Goal: Transaction & Acquisition: Book appointment/travel/reservation

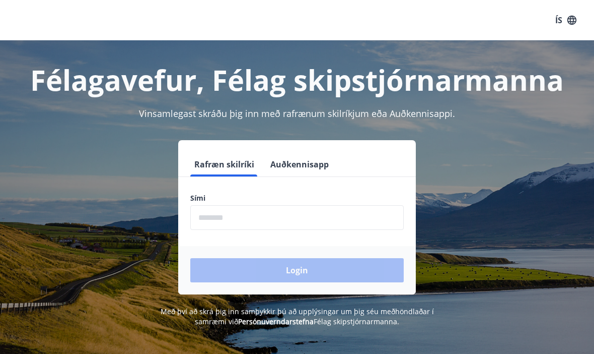
click at [257, 224] on input "phone" at bounding box center [297, 217] width 214 height 25
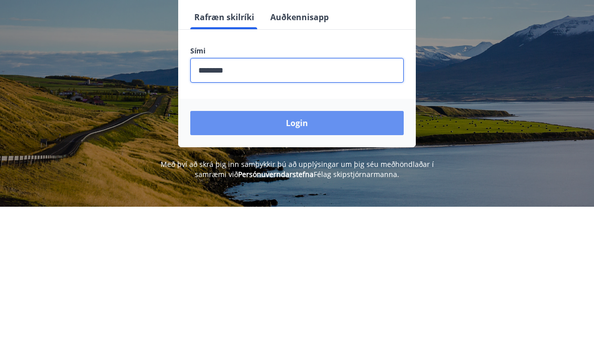
type input "********"
click at [290, 258] on button "Login" at bounding box center [297, 270] width 214 height 24
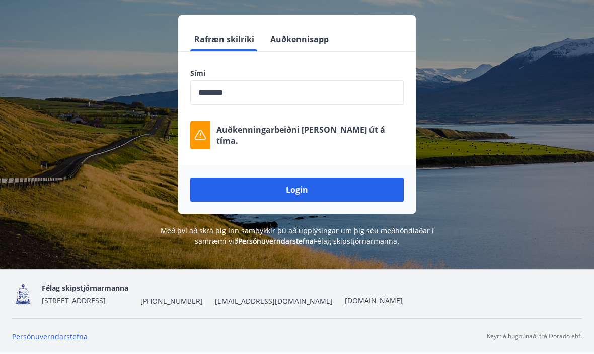
click at [296, 177] on button "Login" at bounding box center [297, 189] width 214 height 24
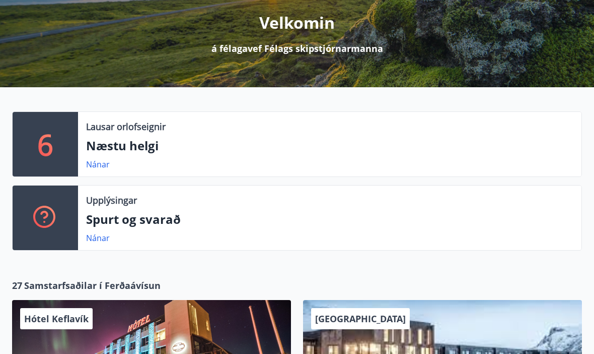
scroll to position [125, 0]
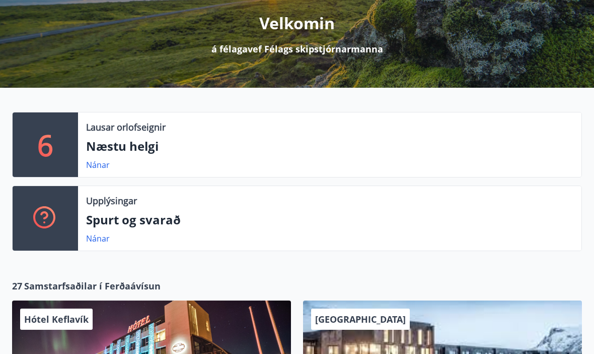
click at [54, 150] on div "6" at bounding box center [45, 145] width 65 height 64
click at [93, 144] on p "Næstu helgi" at bounding box center [329, 146] width 487 height 17
click at [86, 166] on link "Nánar" at bounding box center [98, 164] width 24 height 11
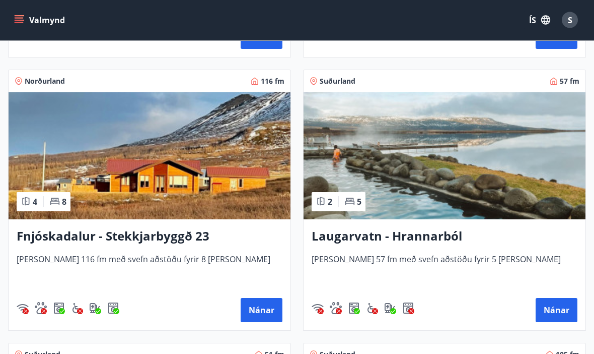
scroll to position [471, 0]
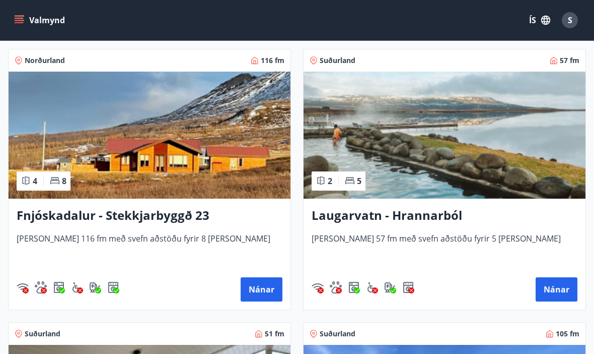
click at [262, 296] on button "Nánar" at bounding box center [262, 289] width 42 height 24
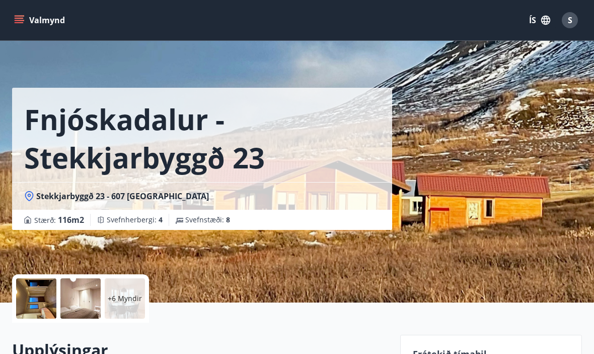
click at [15, 187] on div "Stekkjarbyggð 23 - 607 Akureyri" at bounding box center [202, 196] width 380 height 28
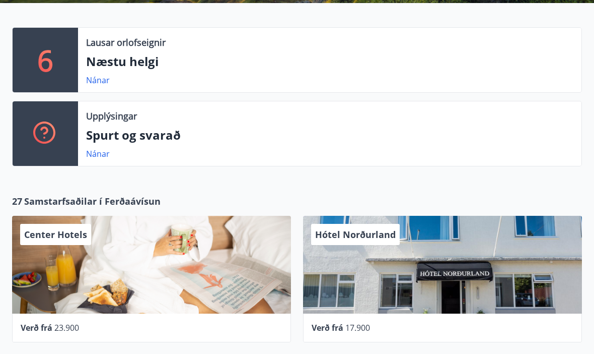
scroll to position [205, 0]
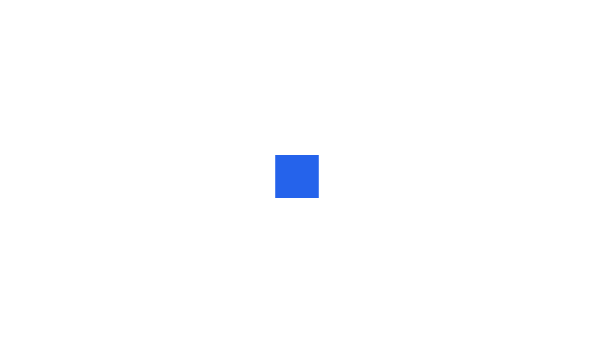
scroll to position [1, 0]
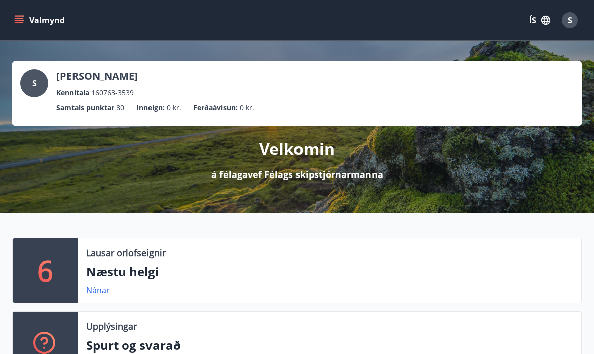
click at [23, 19] on icon "menu" at bounding box center [19, 20] width 10 height 10
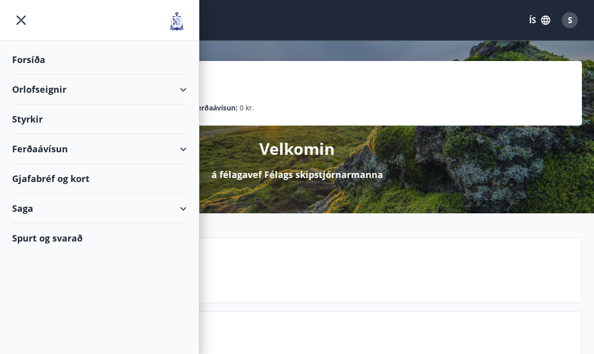
click at [35, 116] on div "Styrkir" at bounding box center [99, 119] width 175 height 30
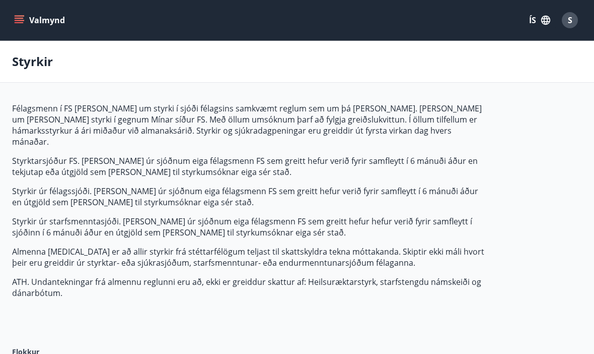
type input "***"
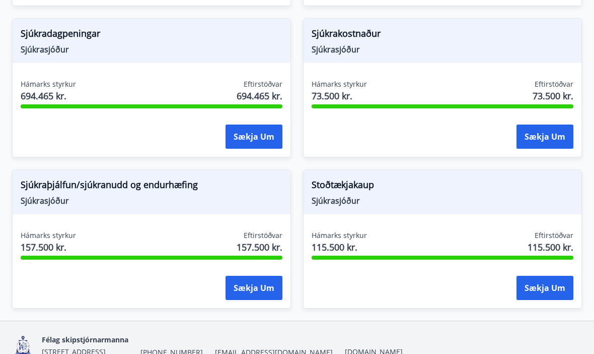
scroll to position [1293, 0]
